Goal: Find contact information: Find contact information

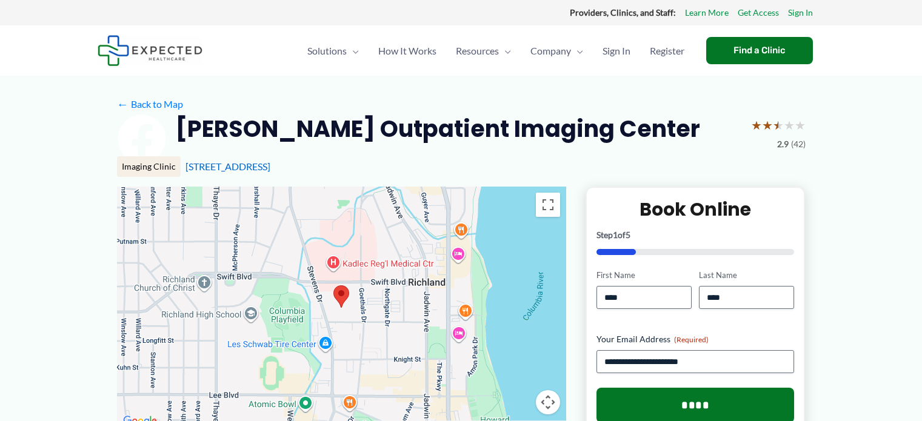
click at [696, 163] on div "[STREET_ADDRESS]" at bounding box center [496, 166] width 620 height 13
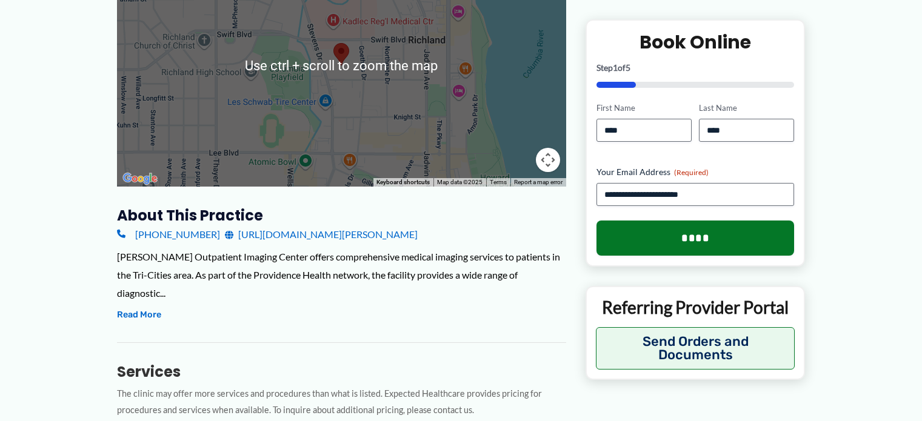
scroll to position [61, 0]
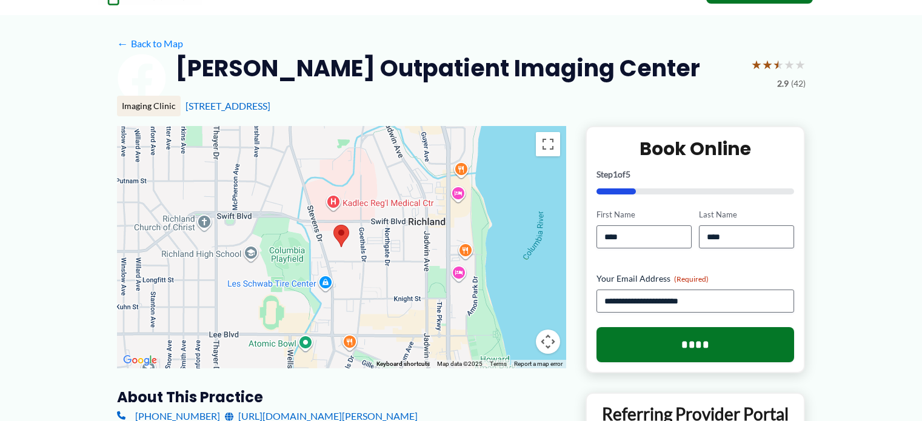
drag, startPoint x: 181, startPoint y: 101, endPoint x: 333, endPoint y: 106, distance: 152.3
click at [333, 106] on div "Imaging Clinic [STREET_ADDRESS]" at bounding box center [461, 106] width 689 height 21
copy link "[STREET_ADDRESS]"
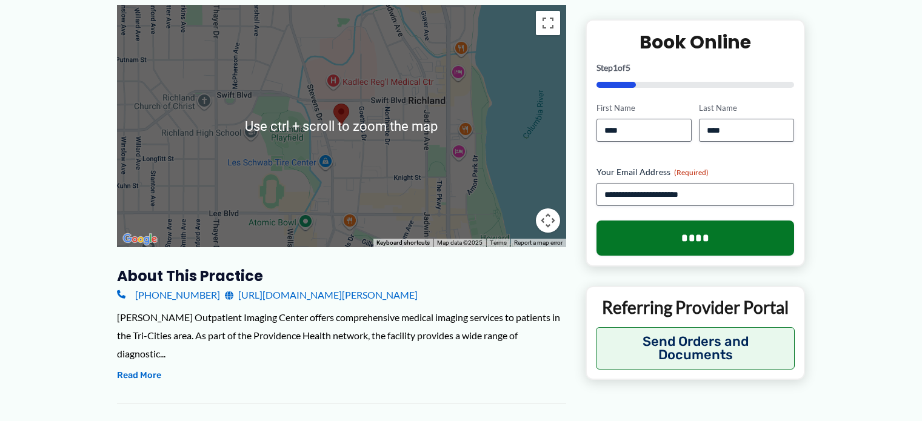
scroll to position [0, 0]
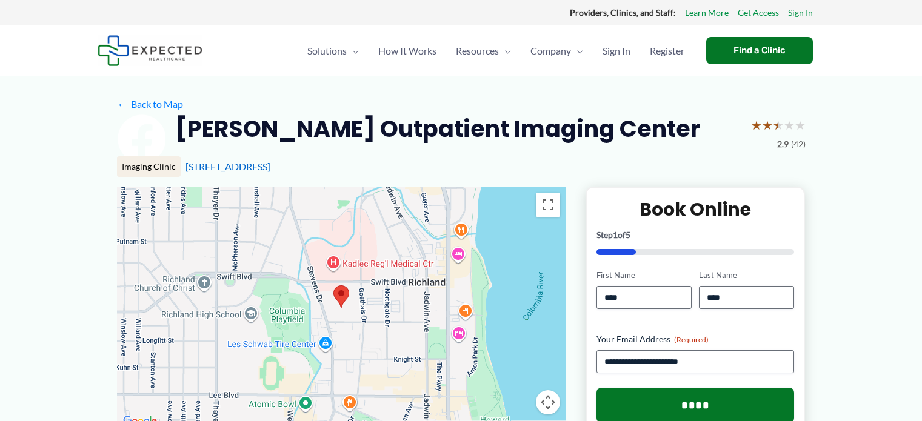
click at [335, 159] on div "Imaging Clinic [STREET_ADDRESS]" at bounding box center [461, 166] width 689 height 21
drag, startPoint x: 181, startPoint y: 158, endPoint x: 346, endPoint y: 163, distance: 165.6
click at [346, 163] on div "Imaging Clinic [STREET_ADDRESS]" at bounding box center [461, 166] width 689 height 21
copy div "[STREET_ADDRESS]"
